Goal: Transaction & Acquisition: Purchase product/service

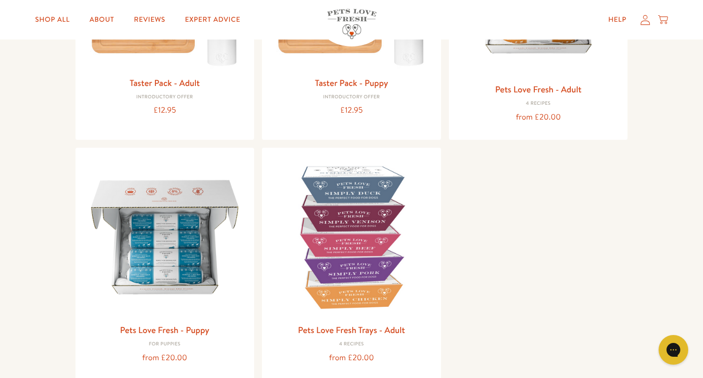
scroll to position [296, 0]
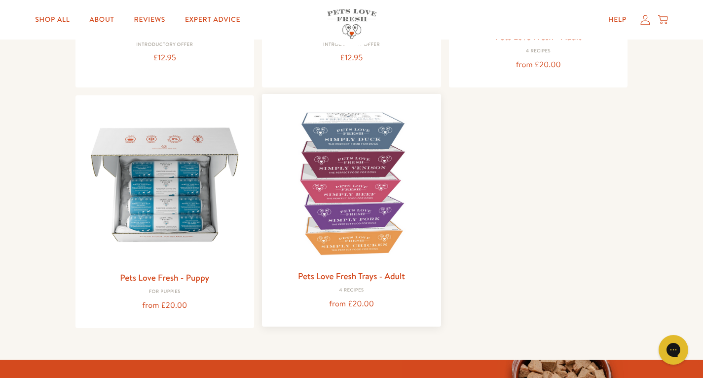
click at [388, 159] on img at bounding box center [351, 183] width 163 height 163
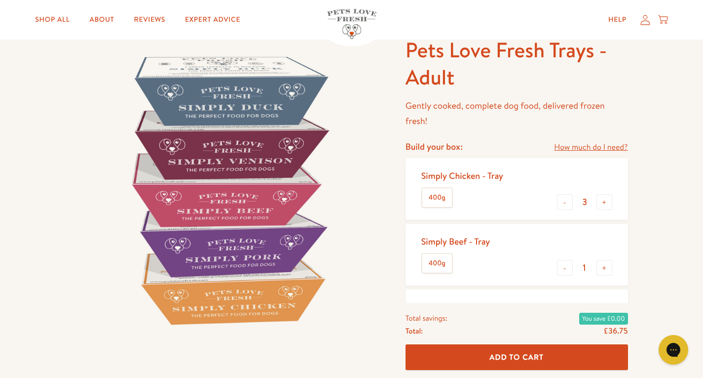
scroll to position [49, 0]
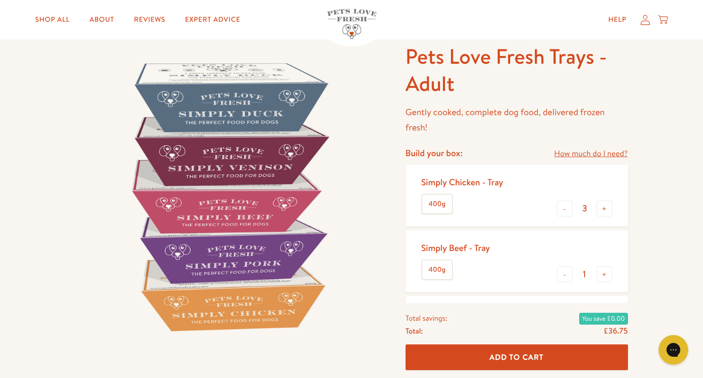
click at [573, 154] on link "How much do I need?" at bounding box center [591, 153] width 74 height 13
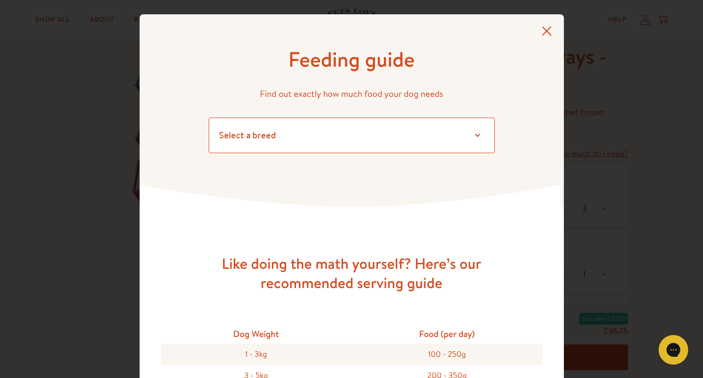
click at [319, 126] on select "Select a breed Affenpinscher Afghan hound Airedale terrier Akita Alaskan Malamu…" at bounding box center [352, 135] width 286 height 36
select select "20"
click at [209, 117] on select "Select a breed Affenpinscher Afghan hound Airedale terrier Akita Alaskan Malamu…" at bounding box center [352, 135] width 286 height 36
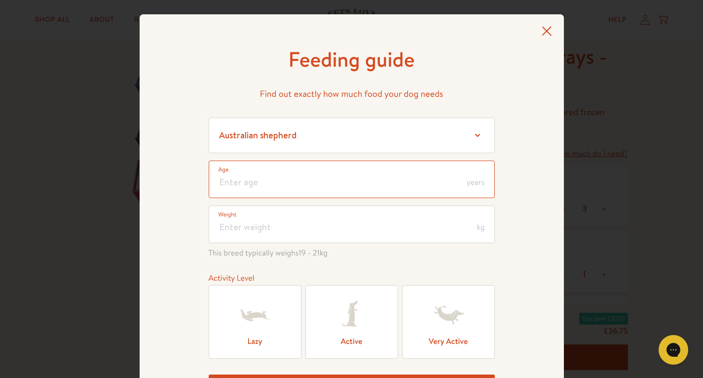
click at [298, 190] on input "number" at bounding box center [352, 179] width 286 height 38
type input "9"
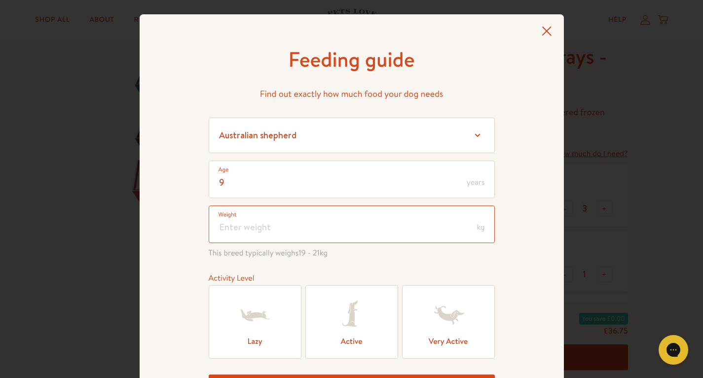
click at [267, 224] on input "number" at bounding box center [352, 224] width 286 height 38
type input "16"
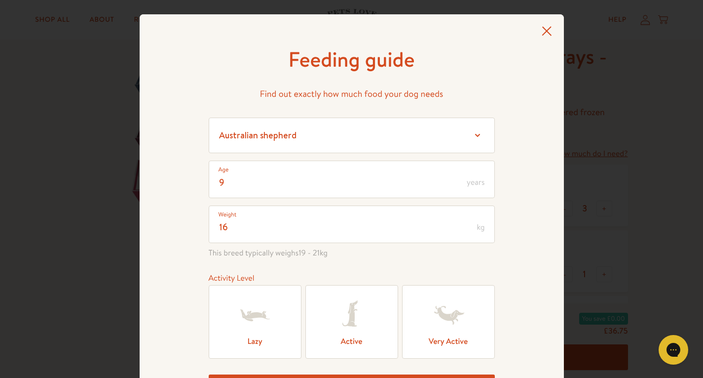
click at [354, 299] on icon at bounding box center [351, 314] width 39 height 39
click at [0, 0] on input "Active" at bounding box center [0, 0] width 0 height 0
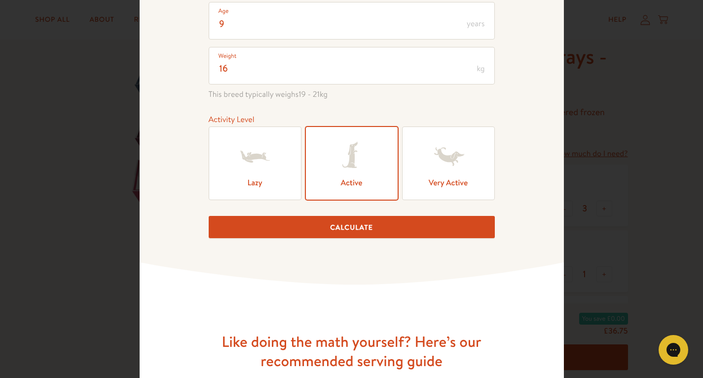
scroll to position [197, 0]
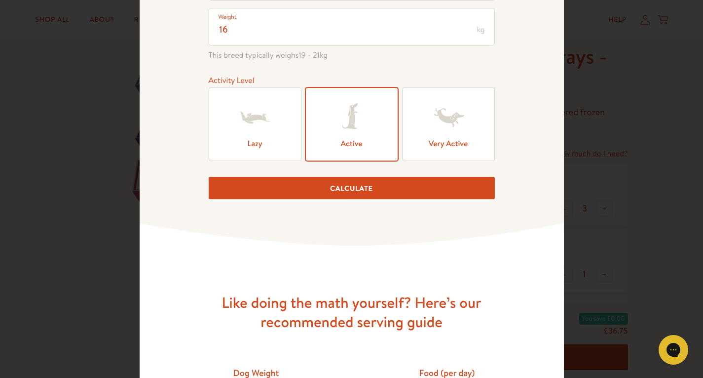
click at [349, 187] on button "Calculate" at bounding box center [352, 188] width 286 height 22
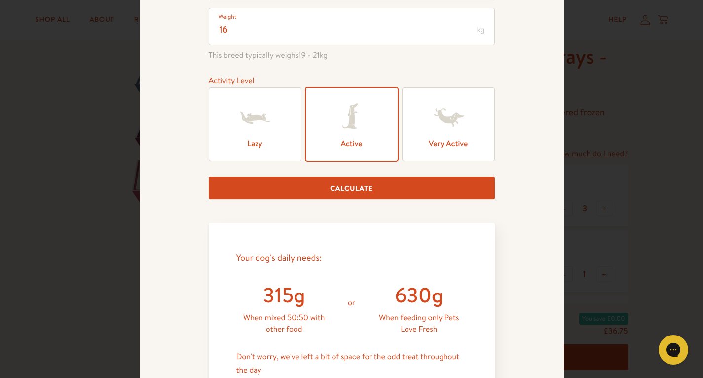
scroll to position [409, 0]
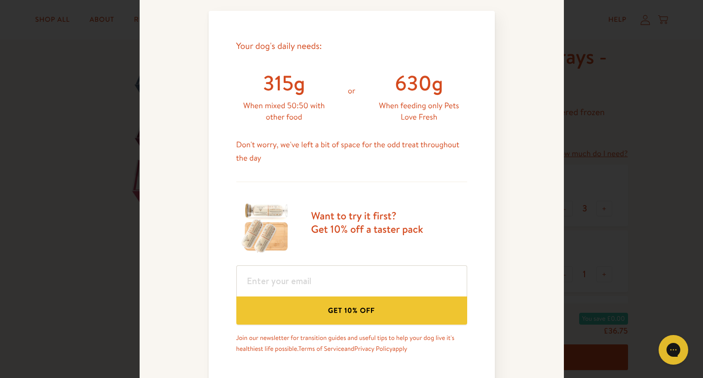
click at [583, 168] on div "Feeding guide Find out exactly how much food your dog needs Select a breed Affe…" at bounding box center [351, 189] width 703 height 378
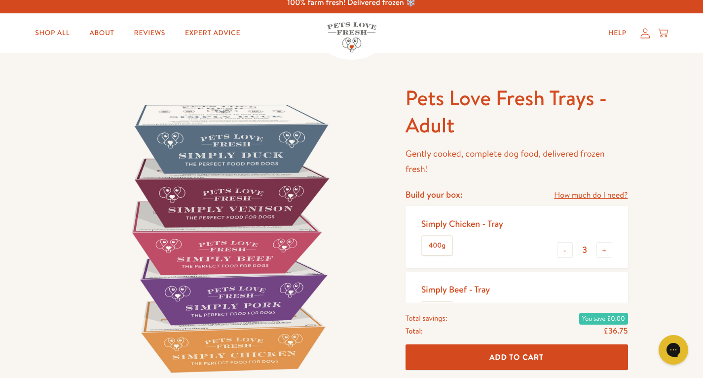
scroll to position [0, 0]
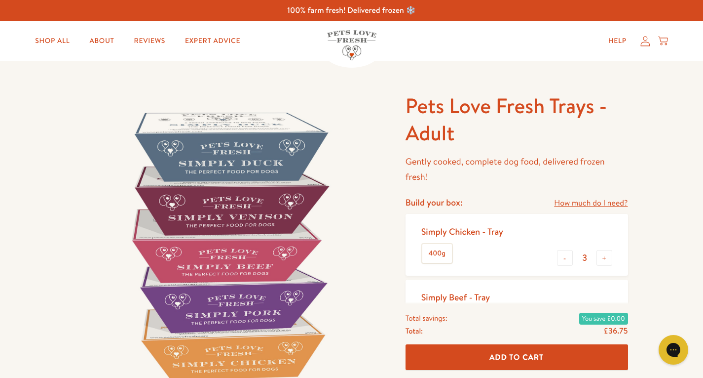
drag, startPoint x: 572, startPoint y: 191, endPoint x: 626, endPoint y: 186, distance: 54.1
click at [626, 186] on div "Pets Love Fresh Trays - Adult Gently cooked, complete dog food, delivered froze…" at bounding box center [513, 379] width 230 height 574
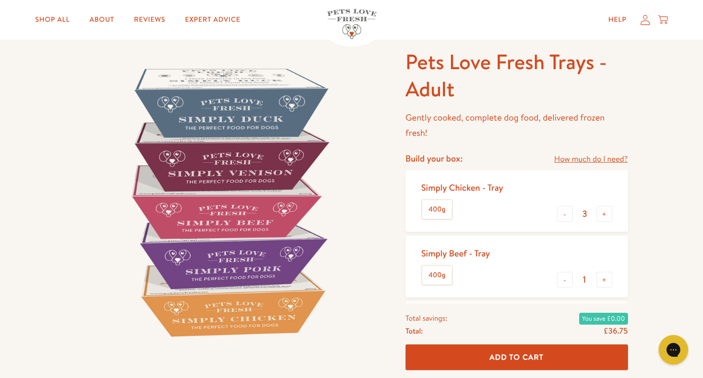
scroll to position [99, 0]
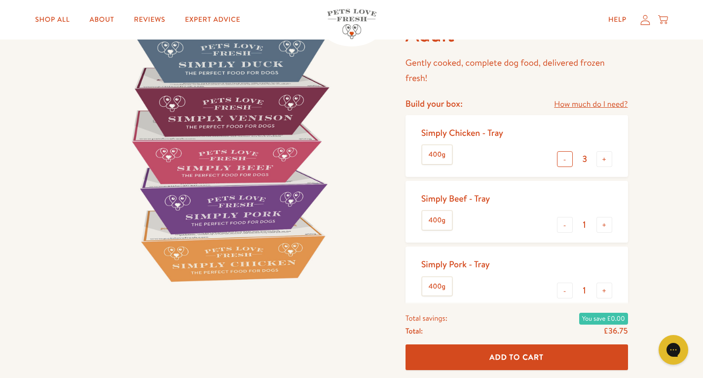
click at [560, 161] on button "-" at bounding box center [565, 159] width 16 height 16
type input "0"
click at [560, 161] on button "-" at bounding box center [565, 159] width 16 height 16
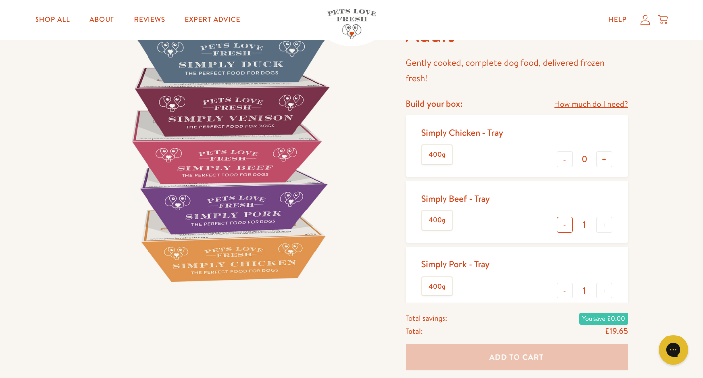
click at [563, 219] on button "-" at bounding box center [565, 225] width 16 height 16
type input "0"
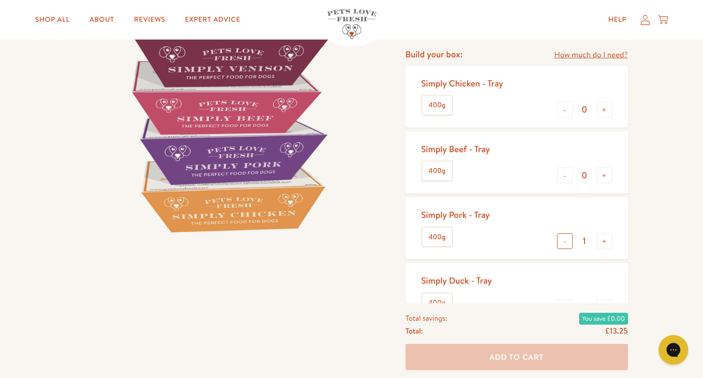
click at [565, 236] on button "-" at bounding box center [565, 241] width 16 height 16
type input "0"
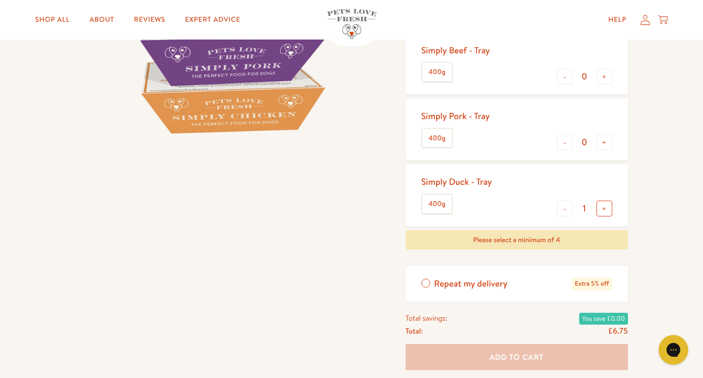
click at [611, 206] on button "+" at bounding box center [605, 208] width 16 height 16
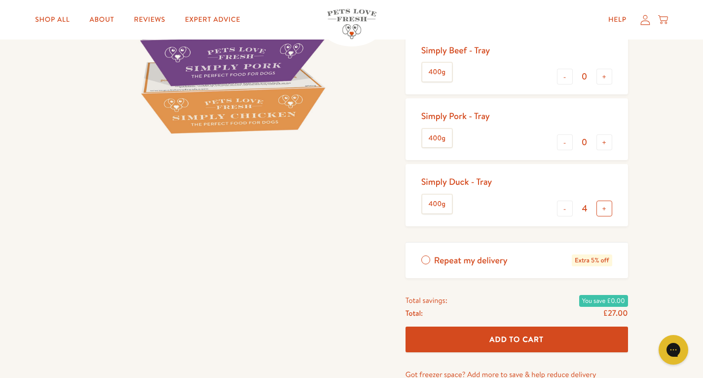
click at [611, 206] on button "+" at bounding box center [605, 208] width 16 height 16
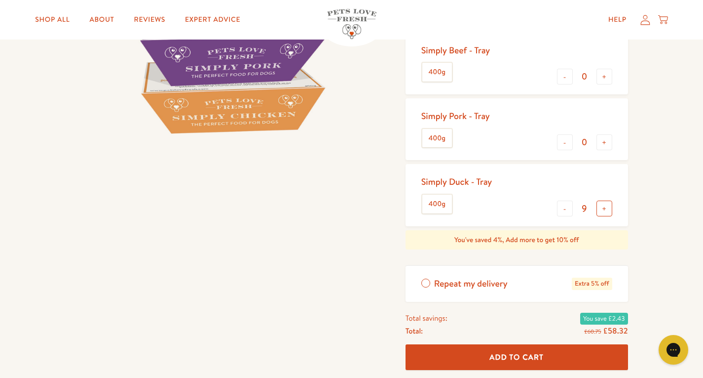
click at [611, 206] on button "+" at bounding box center [605, 208] width 16 height 16
click at [571, 211] on button "-" at bounding box center [565, 208] width 16 height 16
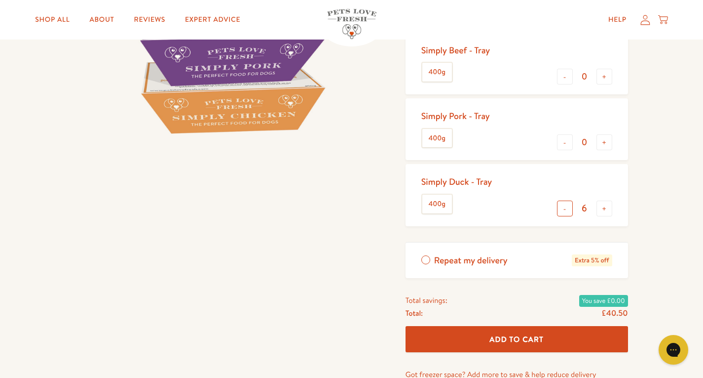
click at [571, 211] on button "-" at bounding box center [565, 208] width 16 height 16
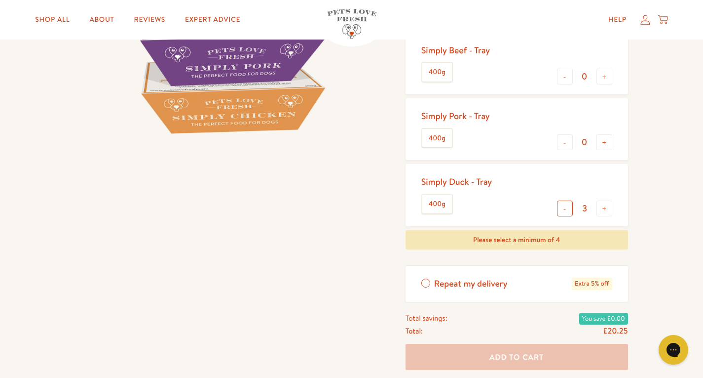
click at [571, 212] on button "-" at bounding box center [565, 208] width 16 height 16
type input "1"
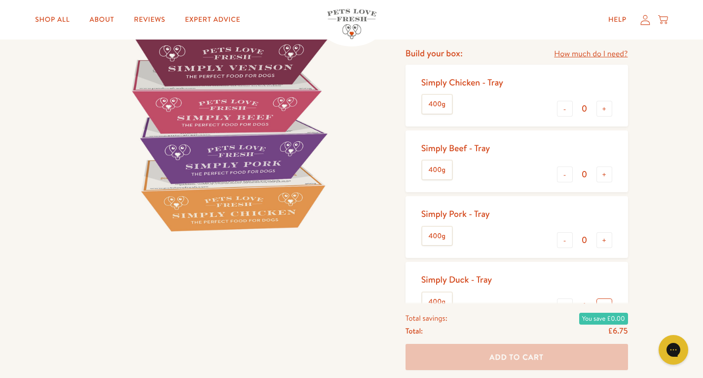
scroll to position [0, 0]
